Goal: Transaction & Acquisition: Purchase product/service

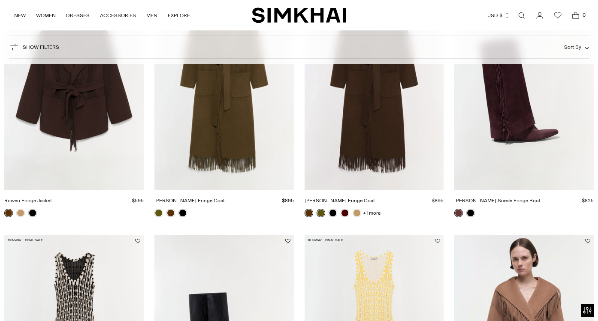
scroll to position [184, 0]
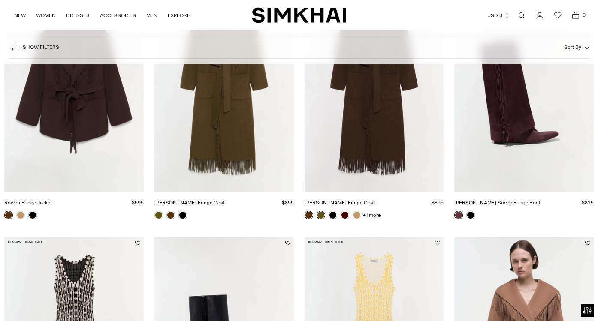
click at [52, 200] on link "Rowen Fringe Jacket" at bounding box center [28, 203] width 48 height 6
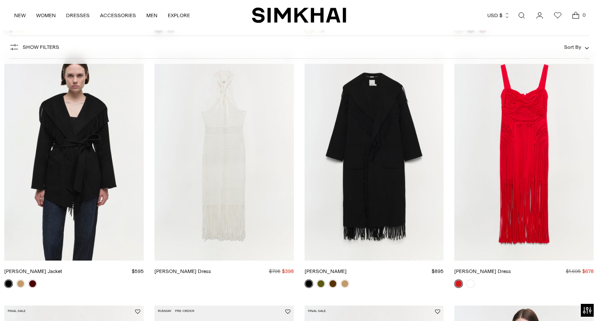
scroll to position [628, 0]
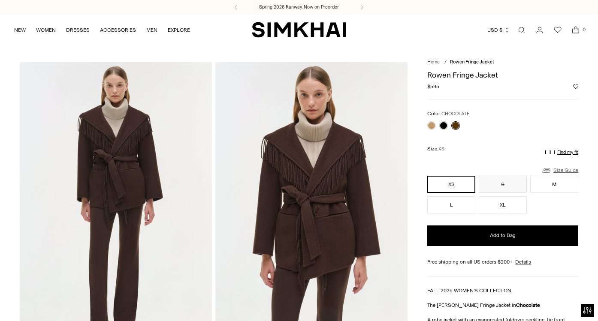
click at [565, 167] on link "Size Guide" at bounding box center [559, 170] width 37 height 11
